Goal: Information Seeking & Learning: Learn about a topic

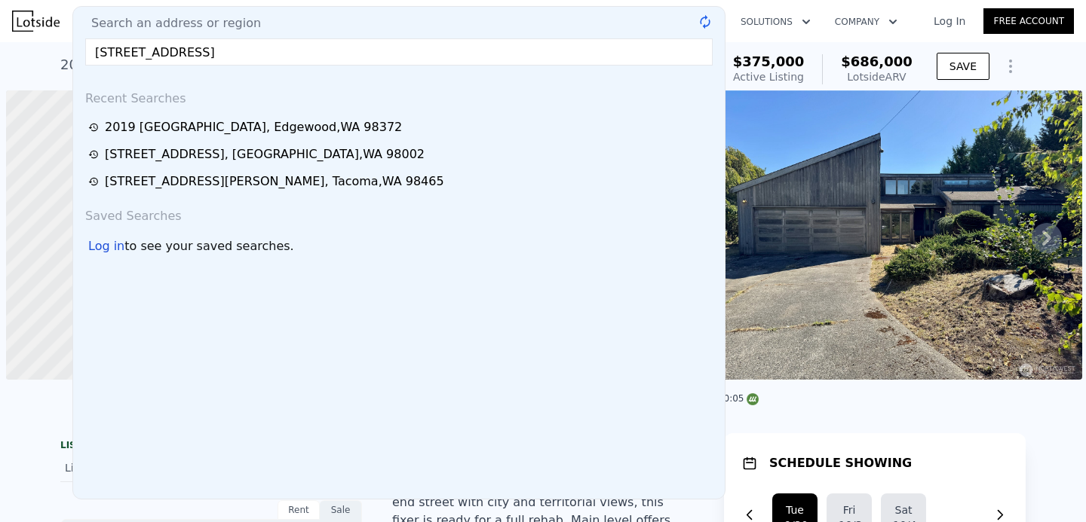
scroll to position [0, 6]
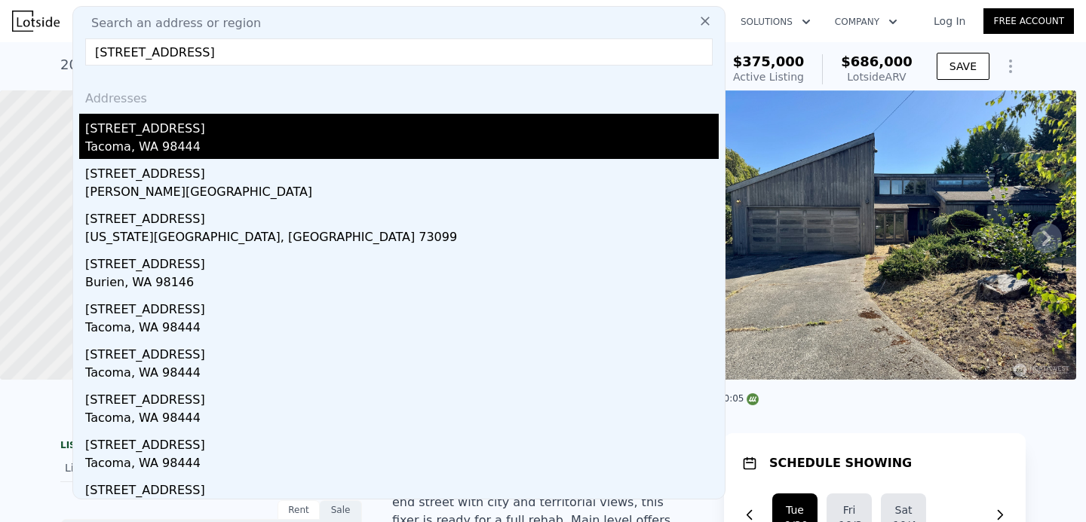
type input "[STREET_ADDRESS]"
click at [233, 139] on div "Tacoma, WA 98444" at bounding box center [401, 148] width 633 height 21
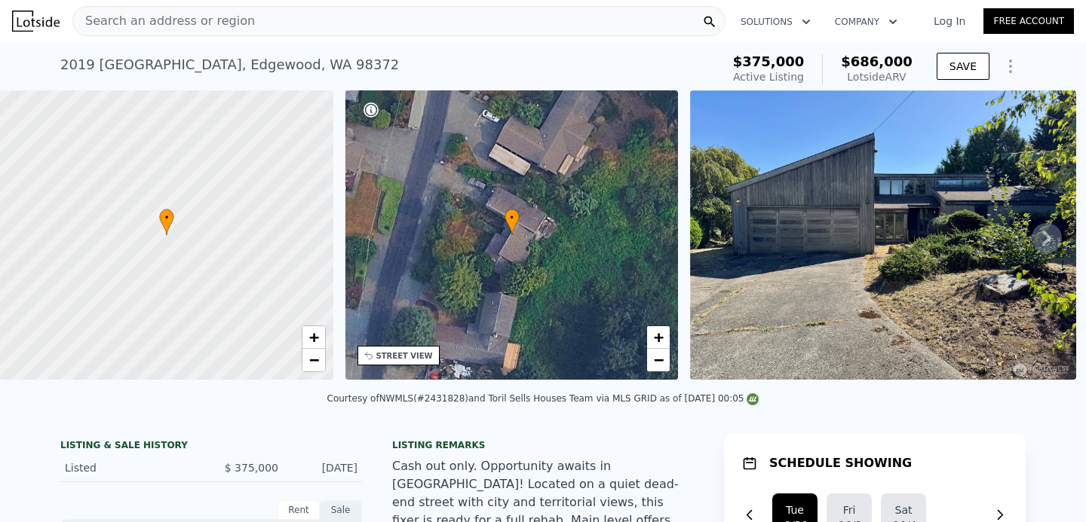
type input "2"
type input "4"
type input "2"
type input "892"
type input "1590"
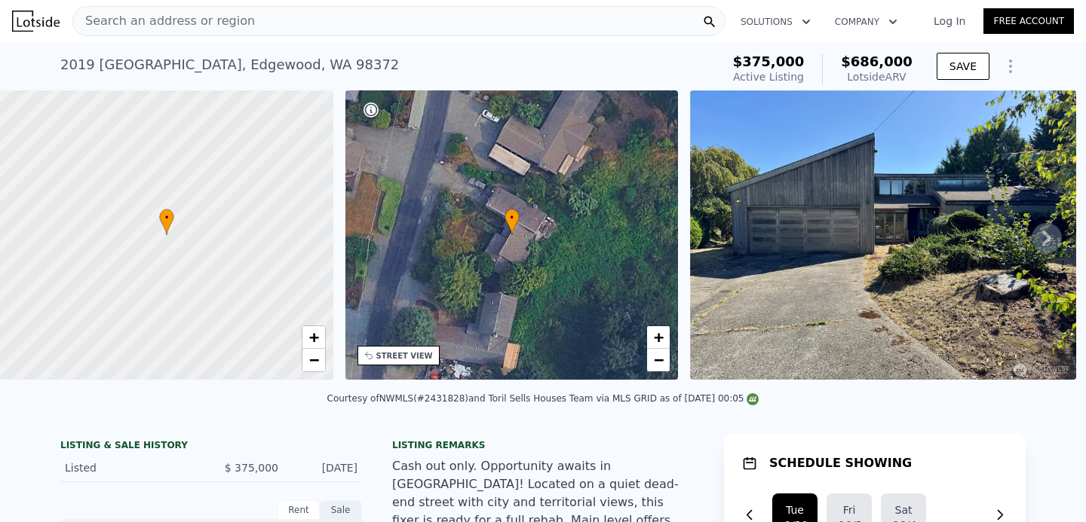
type input "5000"
type input "7500"
type input "$ 435,000"
type input "$ 110,552"
